Goal: Transaction & Acquisition: Purchase product/service

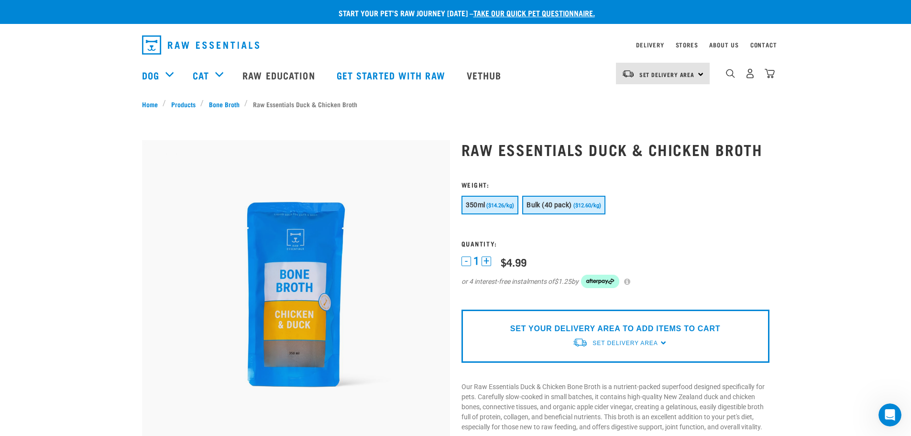
click at [549, 203] on span "Bulk (40 pack)" at bounding box center [549, 205] width 45 height 8
click at [501, 204] on span "($14.26/kg)" at bounding box center [500, 205] width 28 height 6
click at [483, 263] on button "+" at bounding box center [487, 261] width 10 height 10
click at [647, 342] on span "Set Delivery Area" at bounding box center [625, 343] width 65 height 7
click at [611, 365] on link "[GEOGRAPHIC_DATA]" at bounding box center [620, 365] width 95 height 16
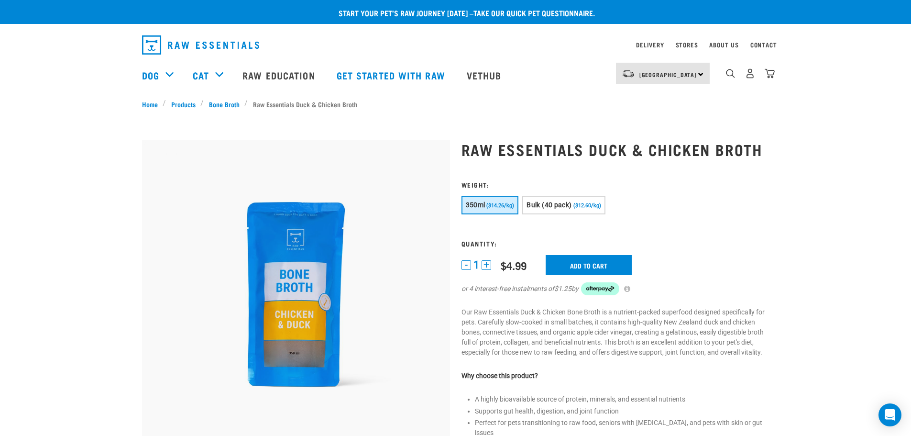
click at [486, 264] on button "+" at bounding box center [487, 265] width 10 height 10
click at [582, 263] on input "Add to cart" at bounding box center [589, 265] width 86 height 20
